Goal: Task Accomplishment & Management: Use online tool/utility

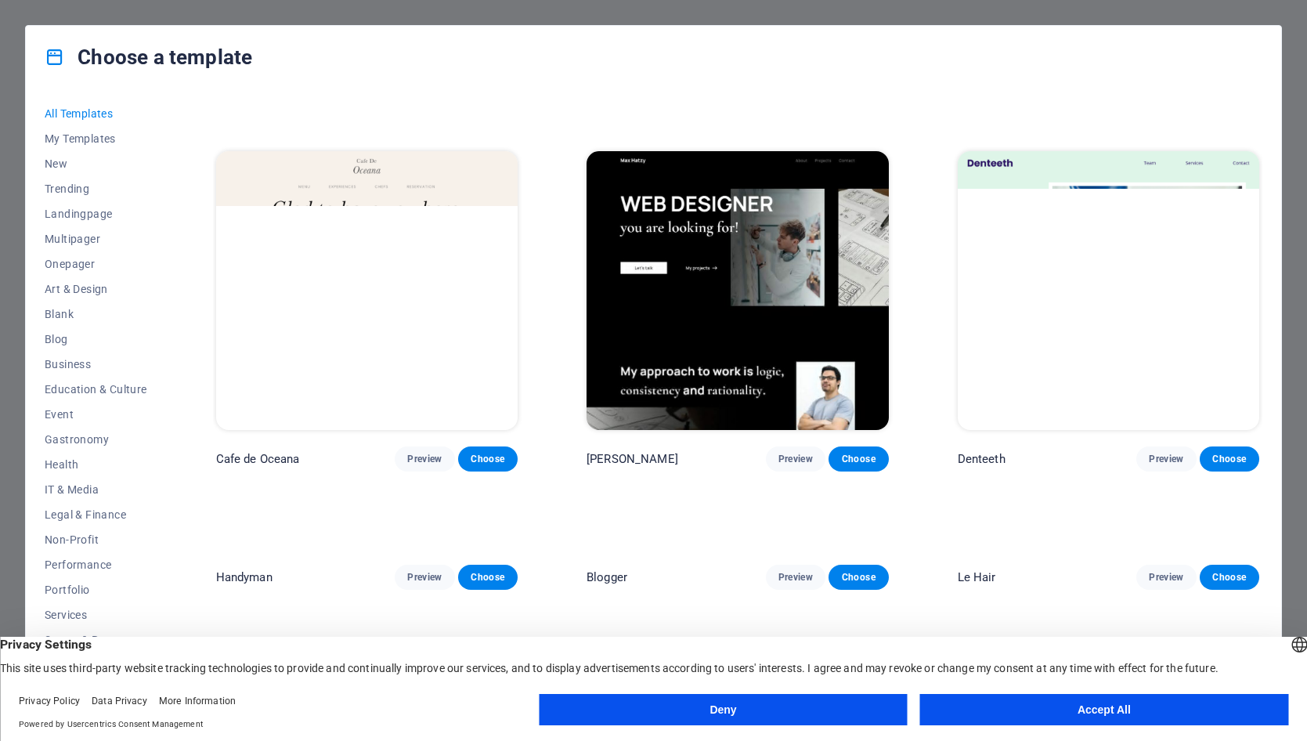
scroll to position [3916, 0]
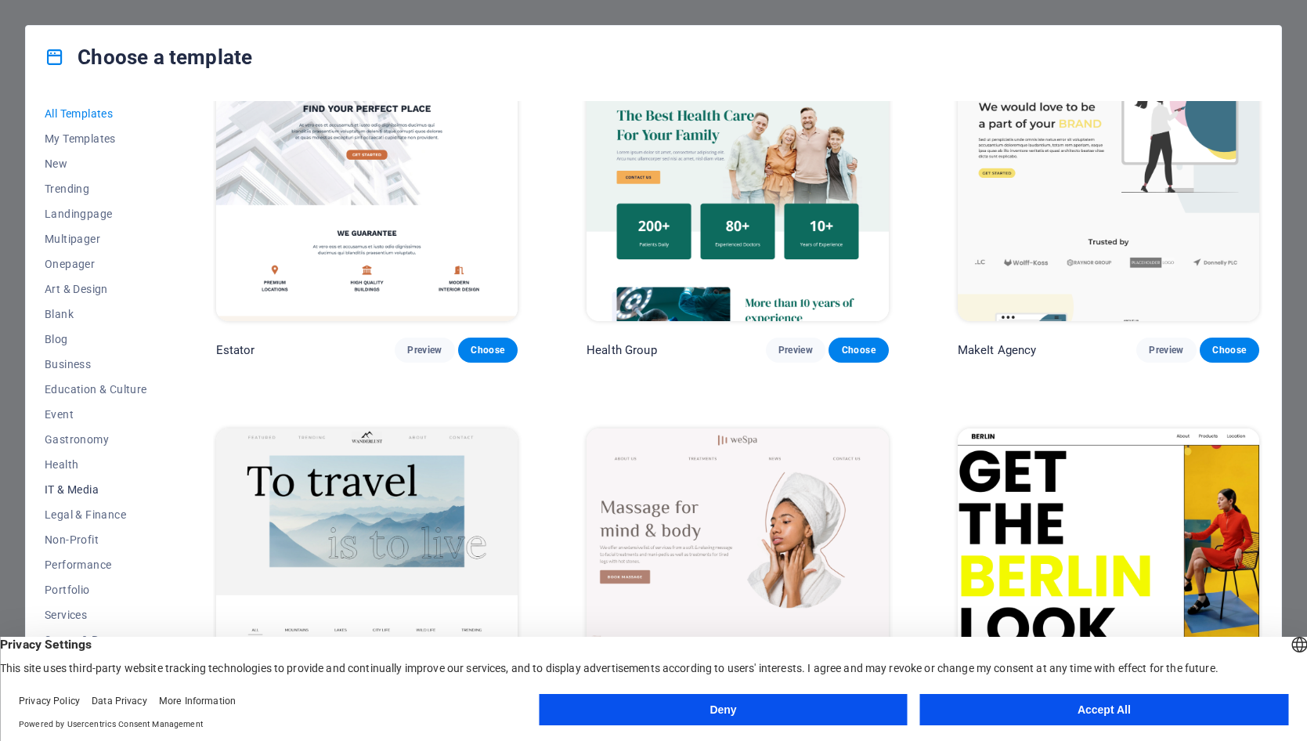
click at [60, 488] on span "IT & Media" at bounding box center [96, 489] width 103 height 13
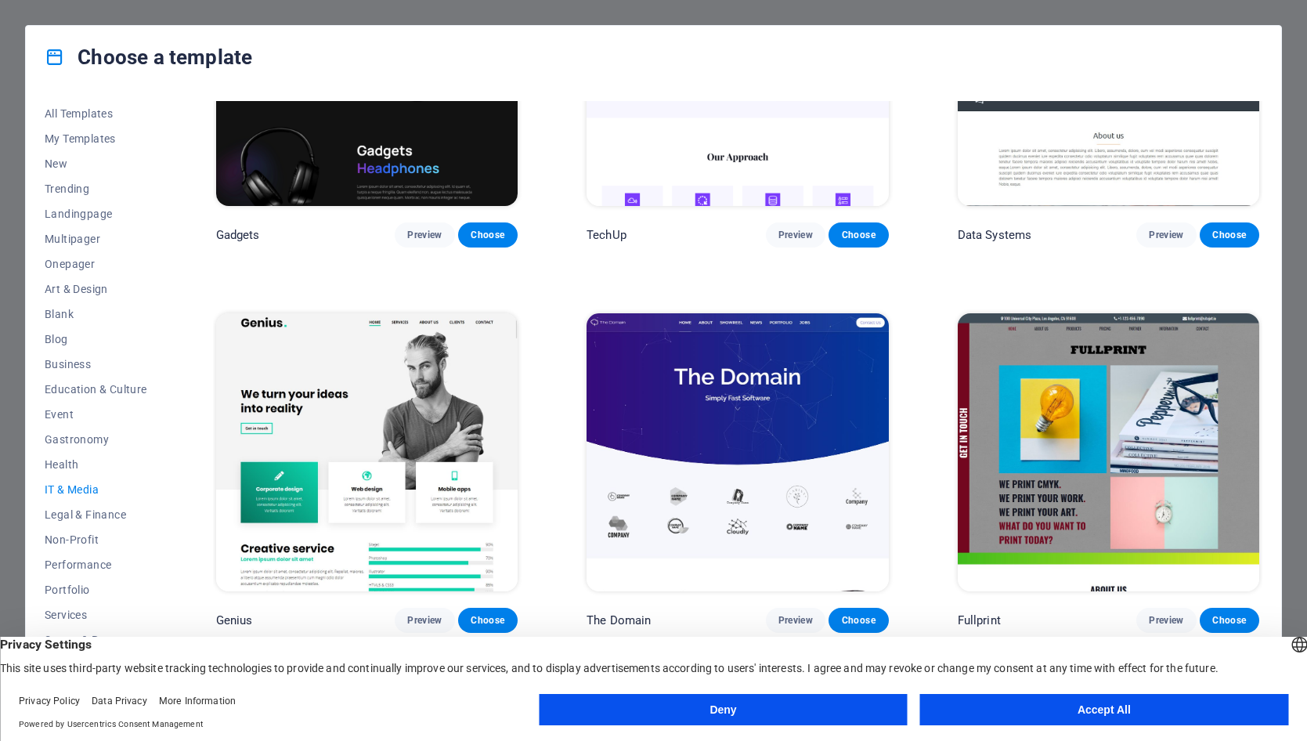
scroll to position [640, 0]
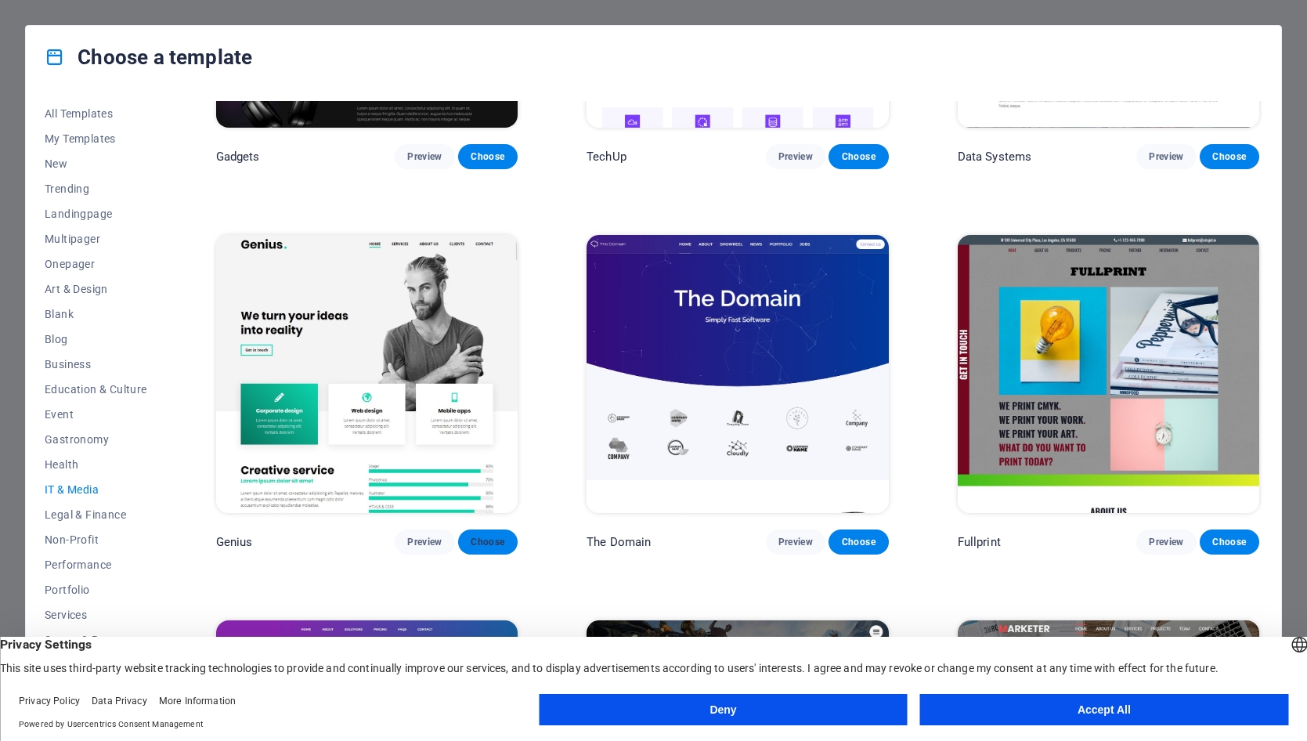
click at [489, 536] on span "Choose" at bounding box center [488, 542] width 34 height 13
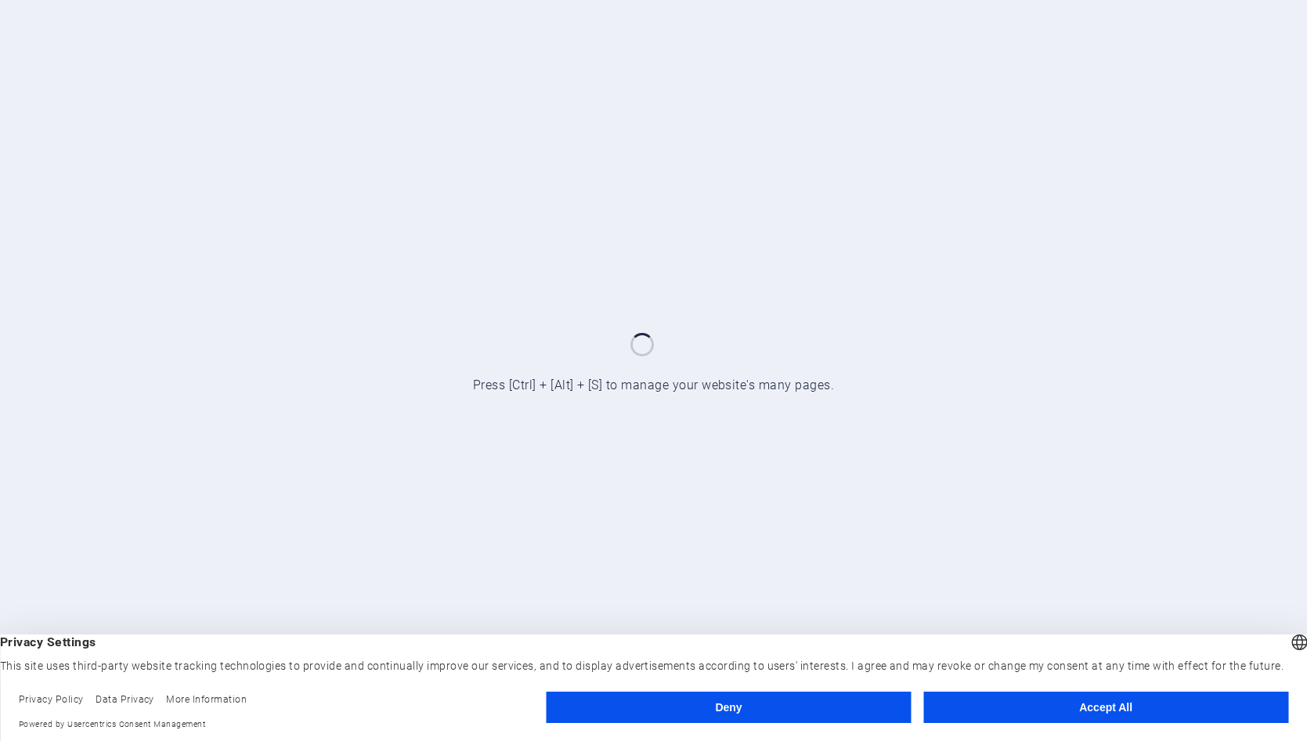
click at [1165, 710] on button "Accept All" at bounding box center [1105, 707] width 365 height 31
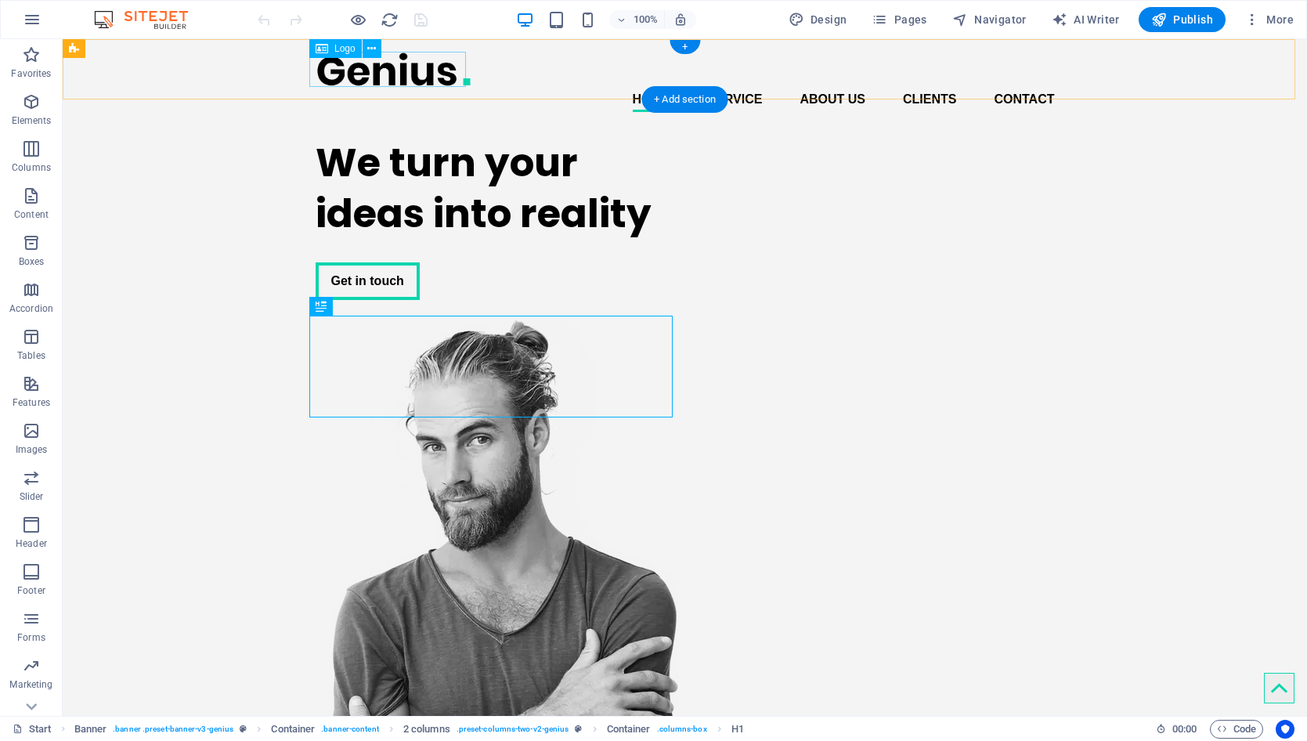
click at [436, 71] on div at bounding box center [685, 69] width 739 height 35
